Goal: Information Seeking & Learning: Find specific fact

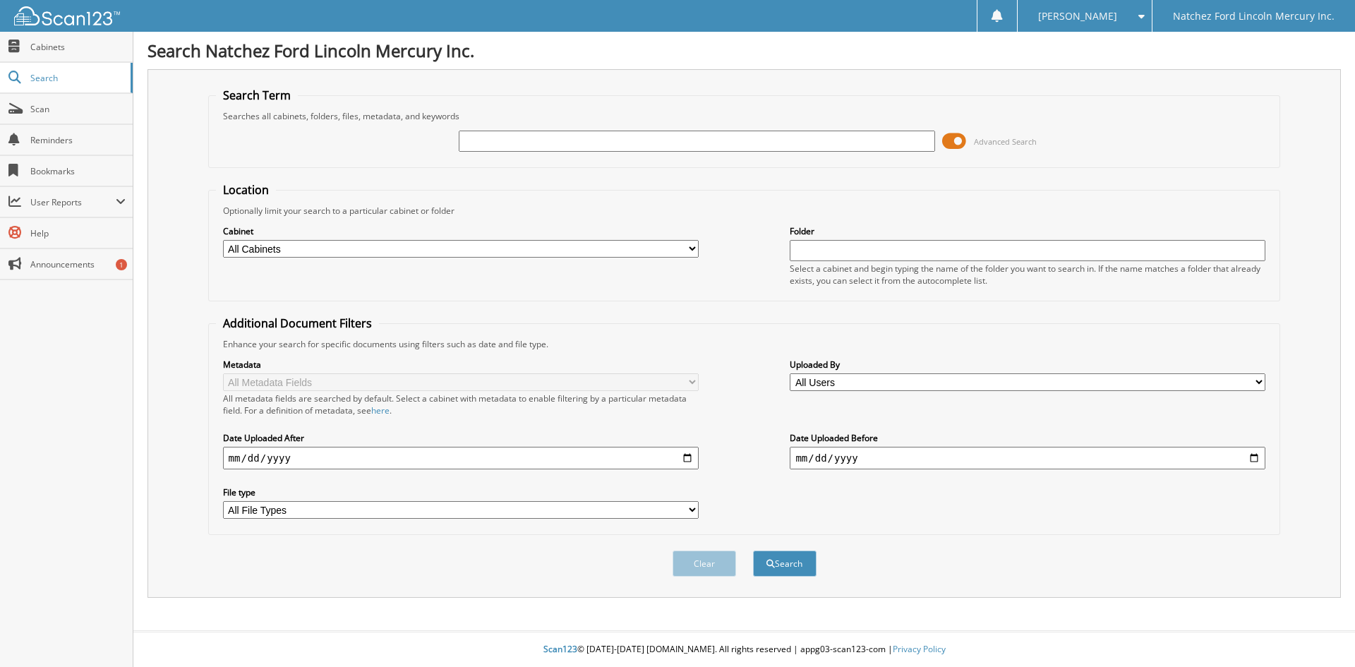
click at [736, 145] on input "text" at bounding box center [697, 141] width 476 height 21
click at [541, 143] on input "text" at bounding box center [697, 141] width 476 height 21
type input "G5764"
click at [782, 568] on button "Search" at bounding box center [785, 564] width 64 height 26
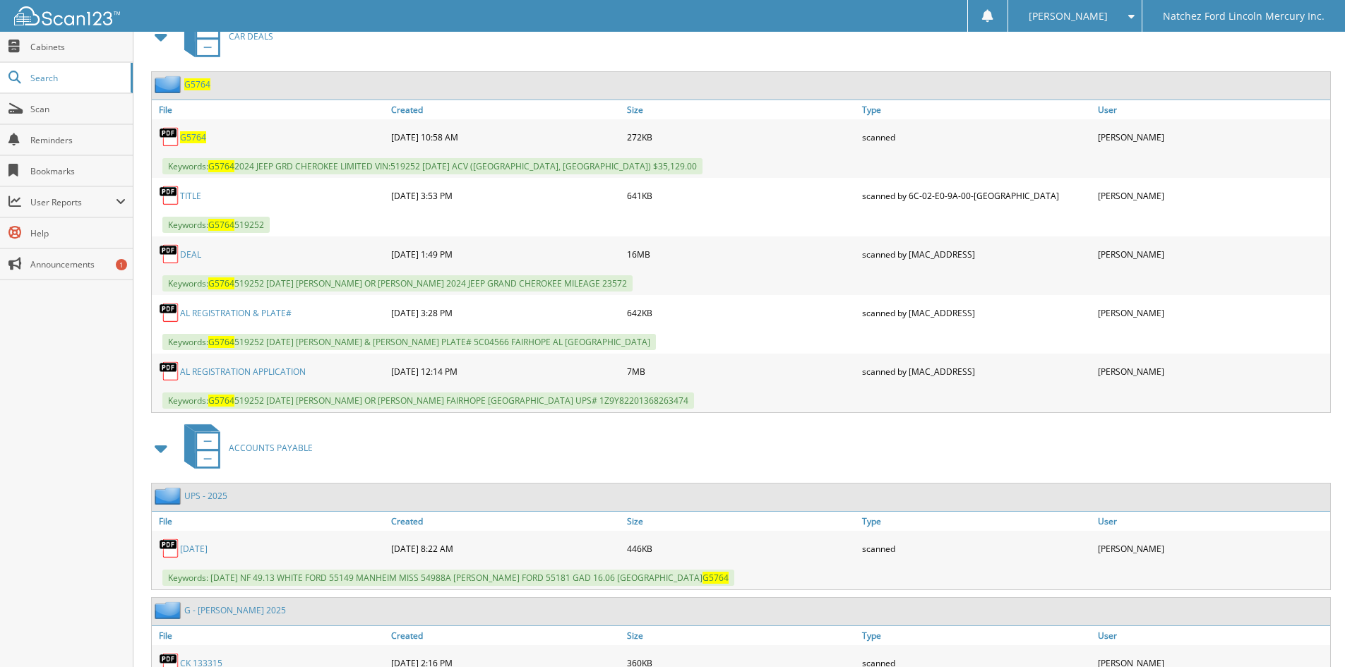
scroll to position [621, 0]
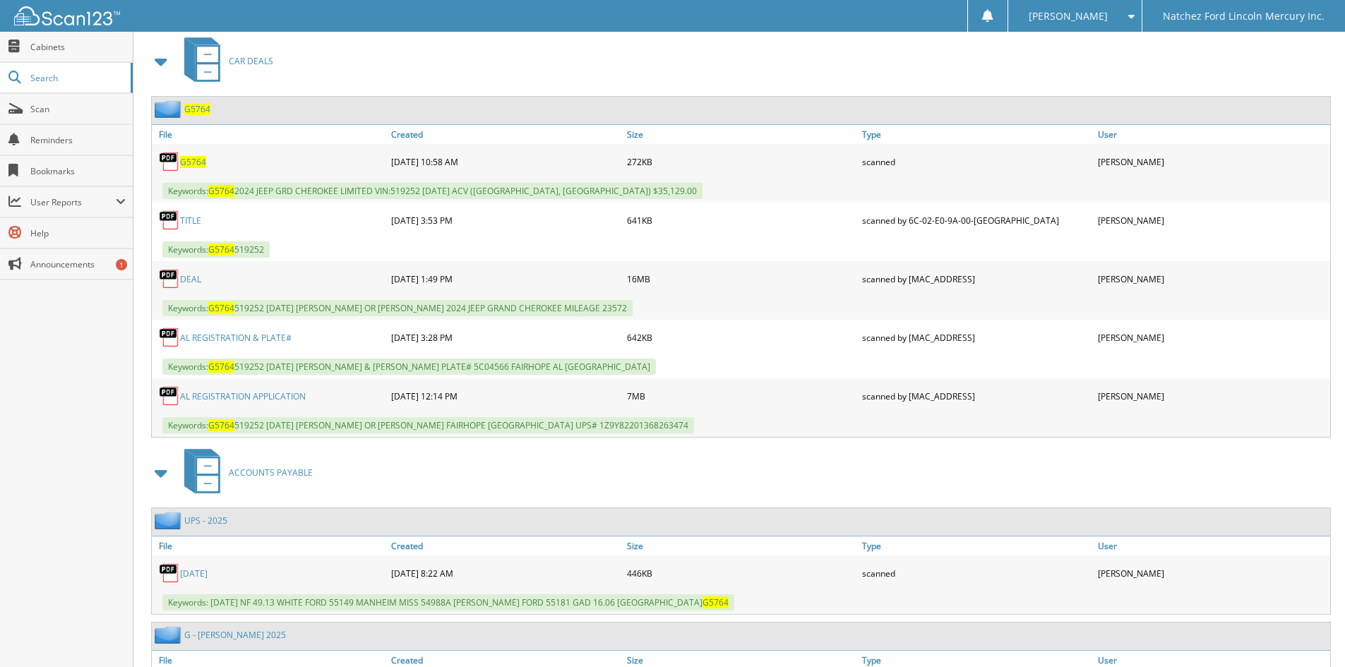
click at [188, 280] on link "DEAL" at bounding box center [190, 279] width 21 height 12
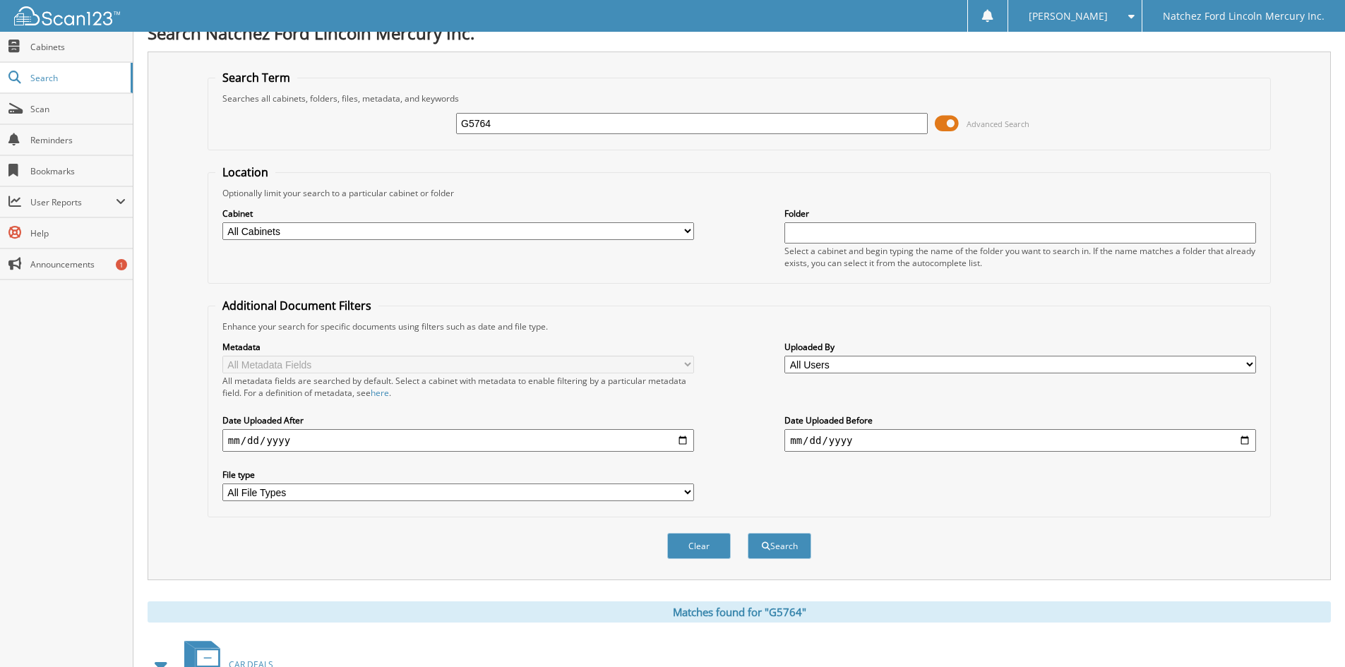
scroll to position [0, 0]
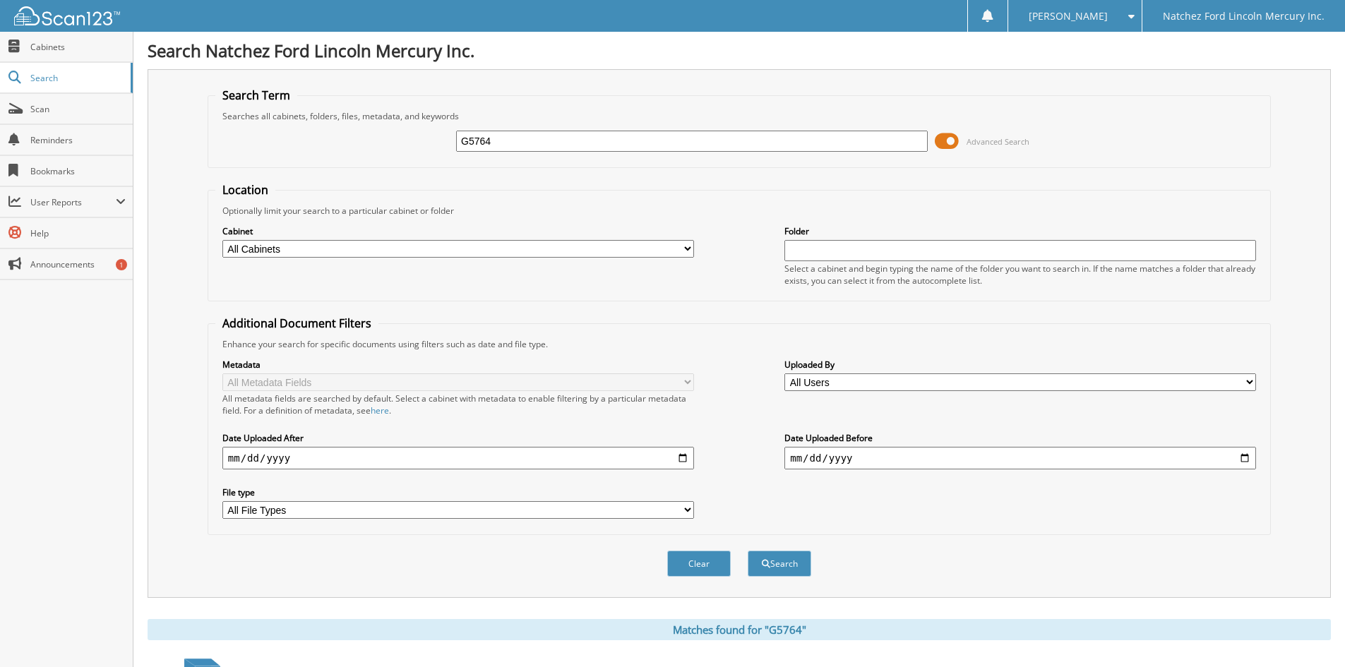
drag, startPoint x: 518, startPoint y: 145, endPoint x: 421, endPoint y: 148, distance: 97.4
click at [421, 148] on div "G5764 Advanced Search" at bounding box center [739, 141] width 1048 height 38
type input "G5713"
click at [779, 570] on button "Search" at bounding box center [780, 564] width 64 height 26
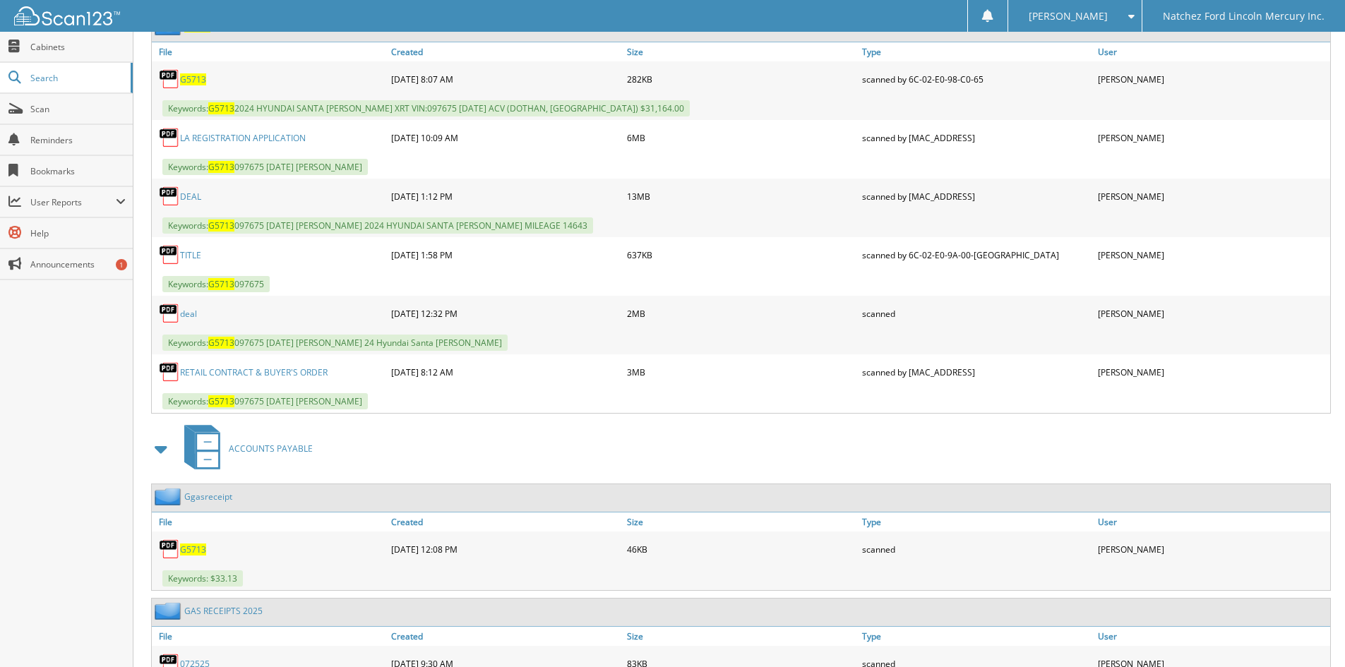
scroll to position [702, 0]
click at [186, 203] on link "DEAL" at bounding box center [190, 198] width 21 height 12
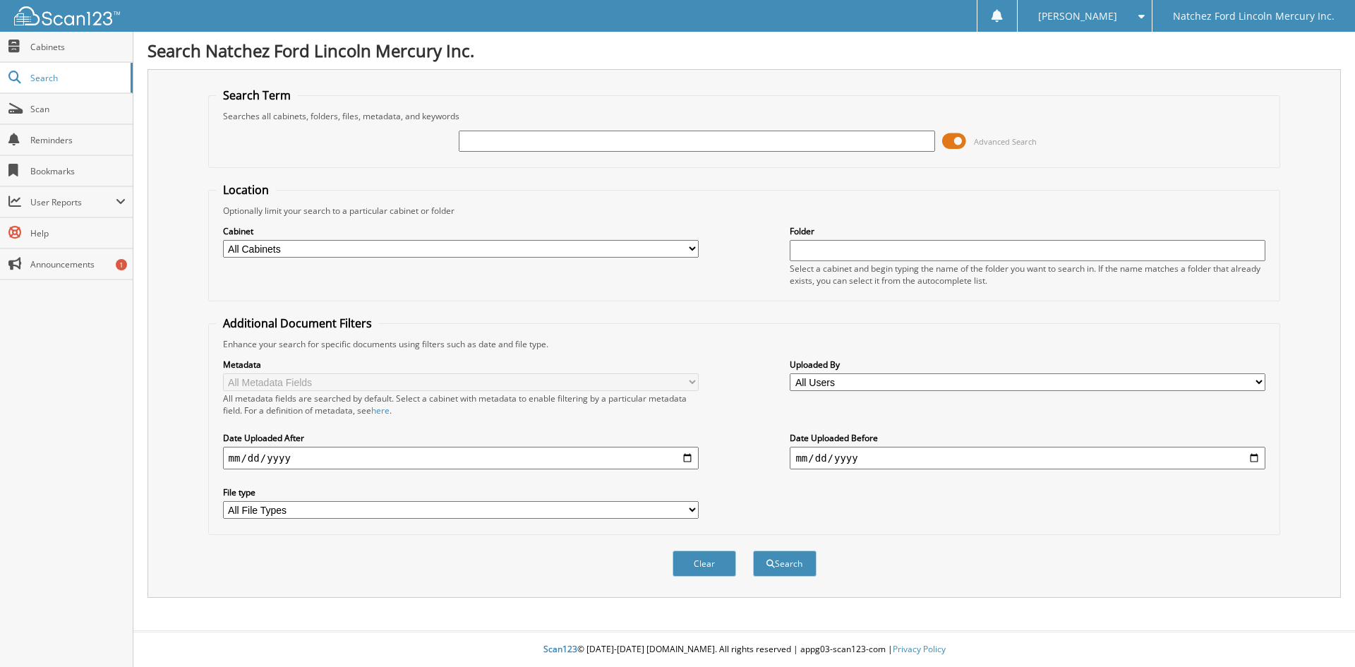
click at [559, 144] on input "text" at bounding box center [697, 141] width 476 height 21
type input "g5771a"
click at [774, 570] on button "Search" at bounding box center [785, 564] width 64 height 26
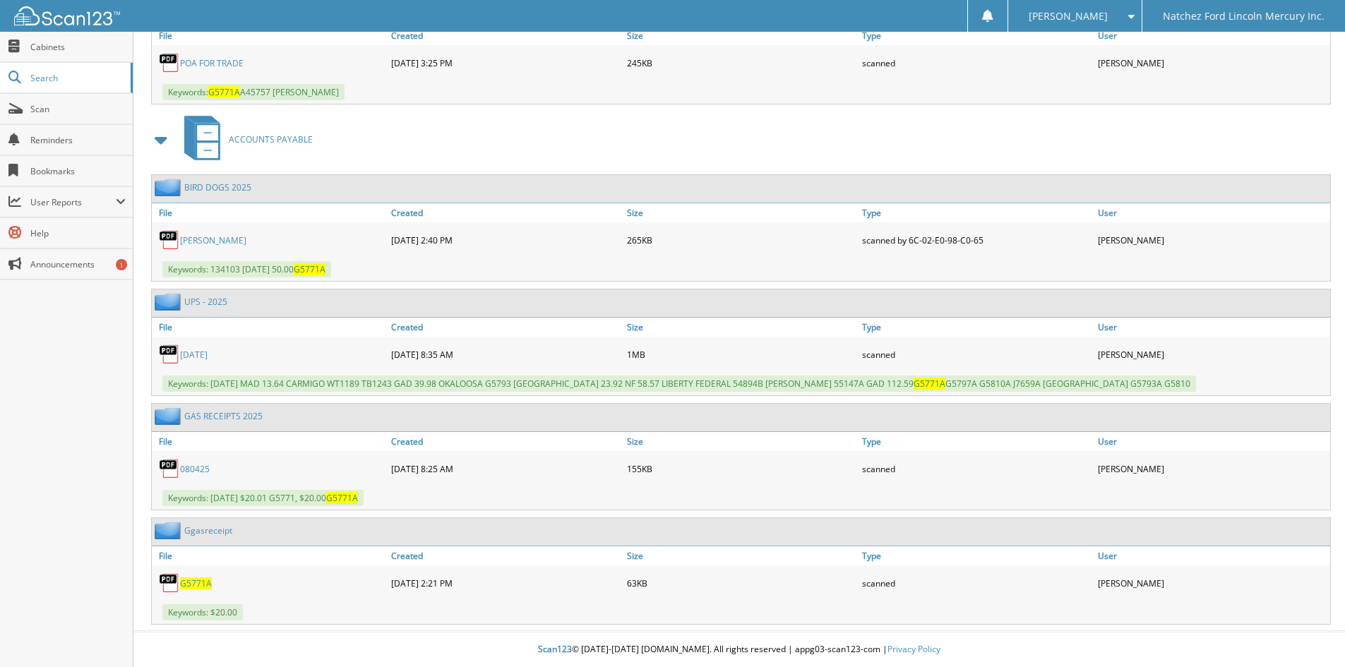
scroll to position [784, 0]
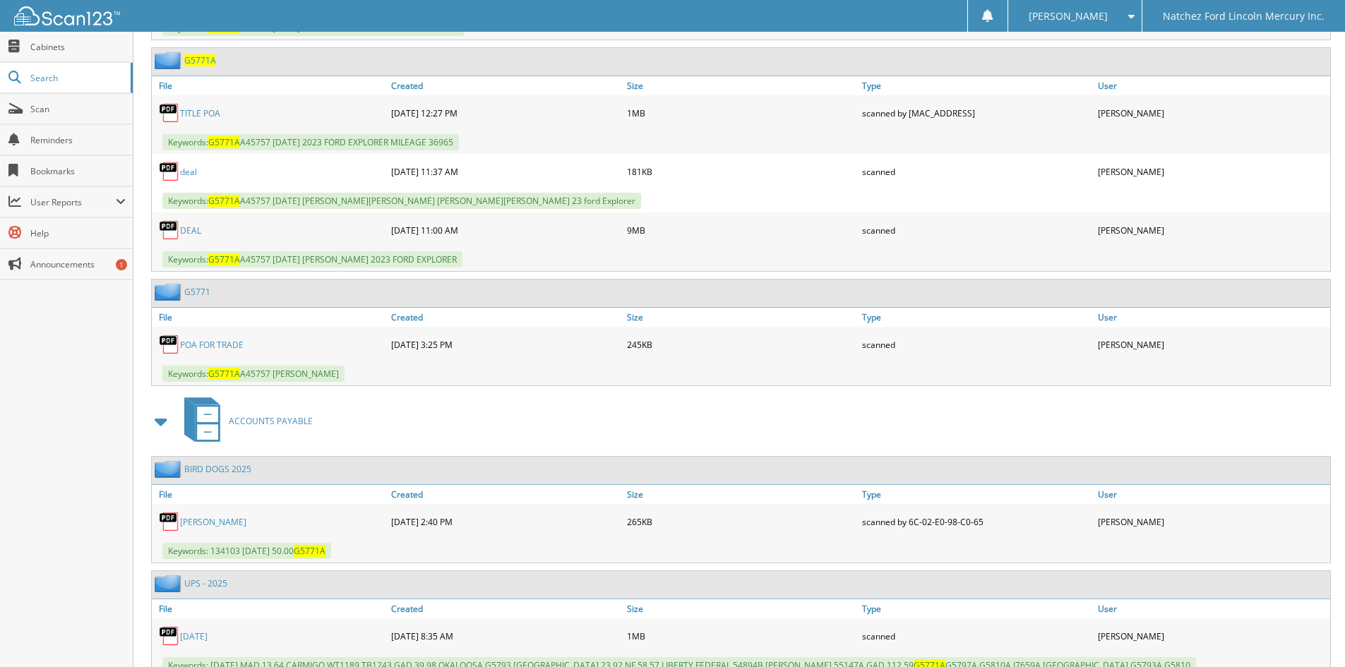
click at [188, 234] on link "DEAL" at bounding box center [190, 230] width 21 height 12
click at [97, 82] on span "Search" at bounding box center [76, 78] width 93 height 12
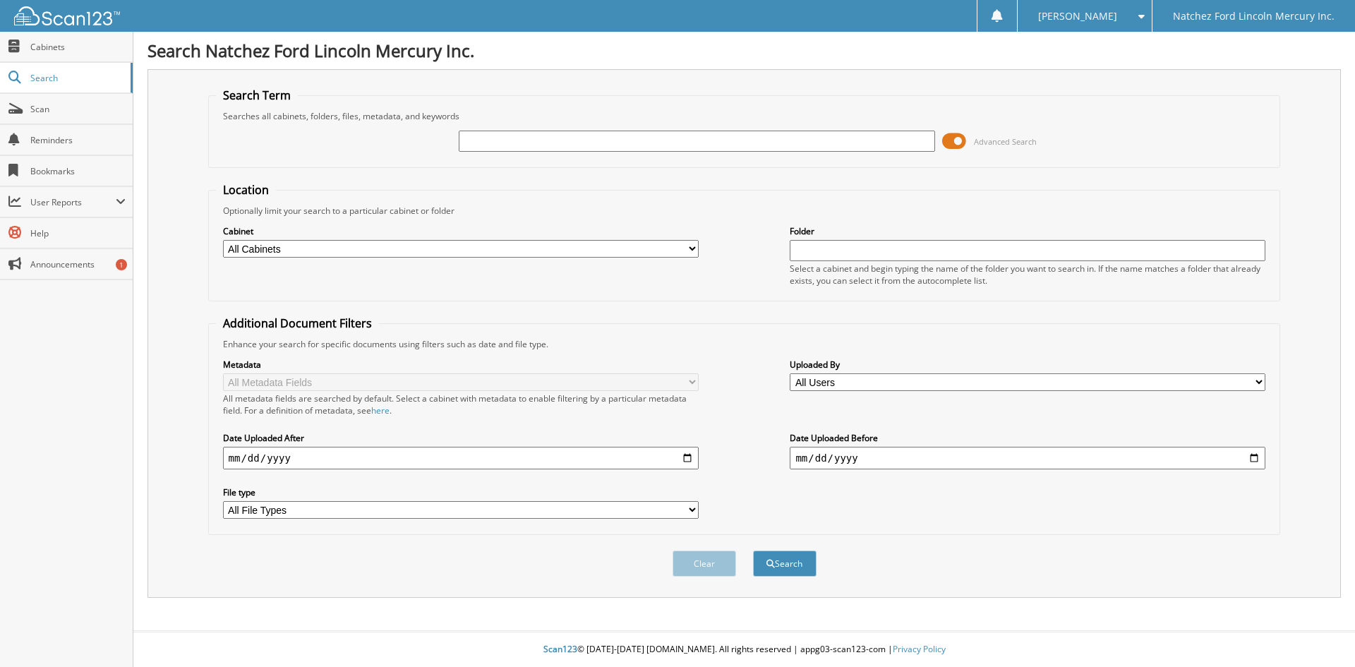
click at [525, 140] on input "text" at bounding box center [697, 141] width 476 height 21
type input "g5757"
click at [785, 565] on button "Search" at bounding box center [785, 564] width 64 height 26
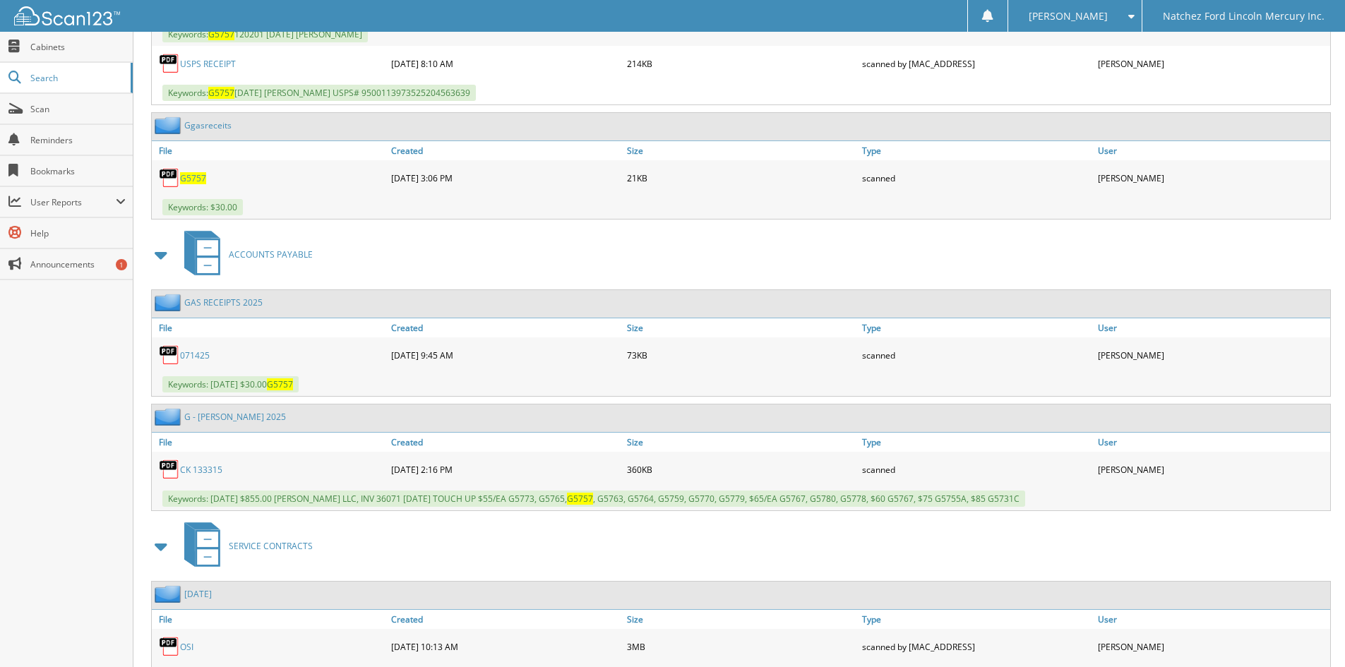
scroll to position [1194, 0]
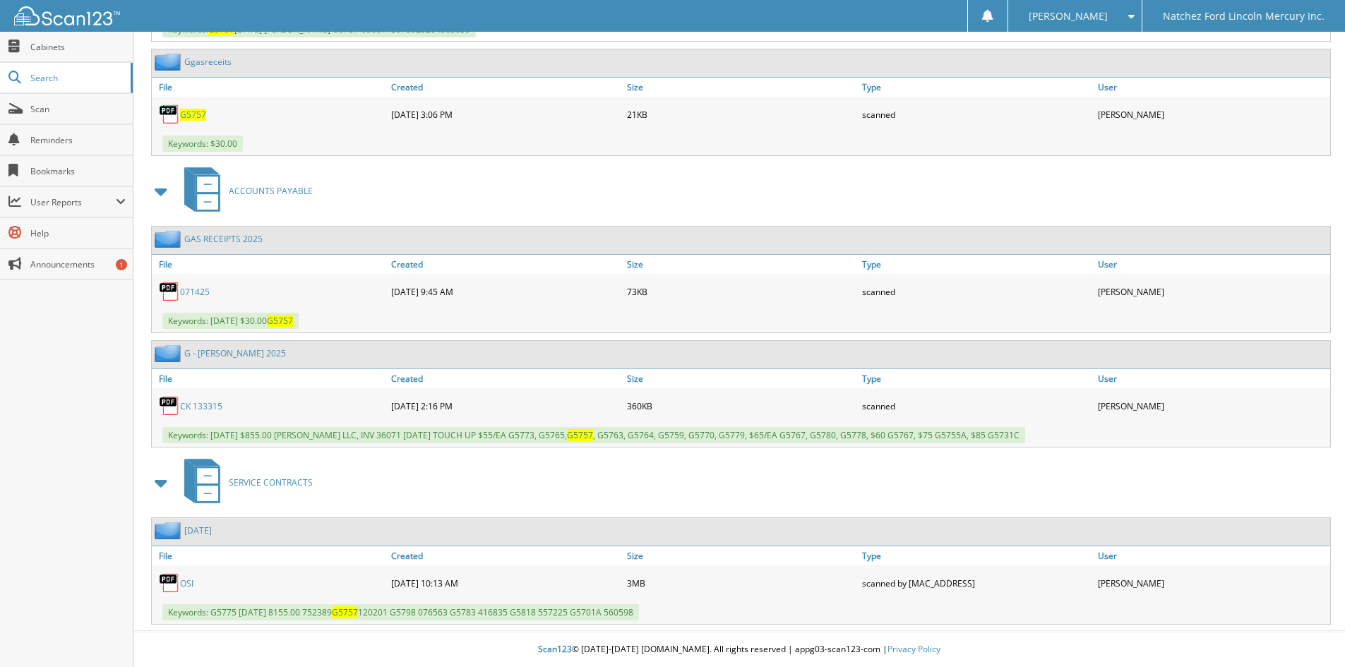
click at [184, 584] on link "OSI" at bounding box center [186, 583] width 13 height 12
